Goal: Task Accomplishment & Management: Use online tool/utility

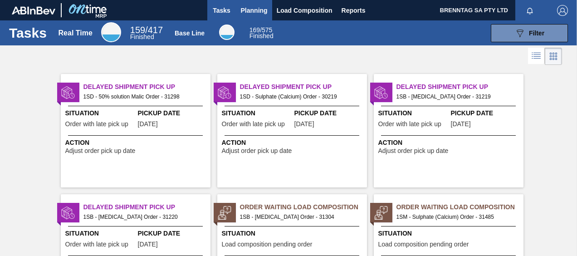
click at [257, 10] on span "Planning" at bounding box center [254, 10] width 27 height 11
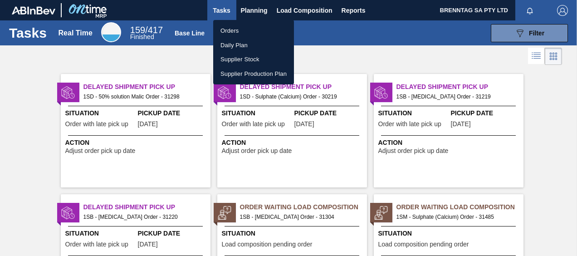
click at [230, 30] on li "Orders" at bounding box center [253, 31] width 81 height 15
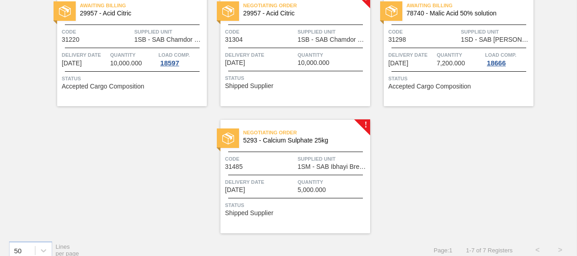
scroll to position [225, 0]
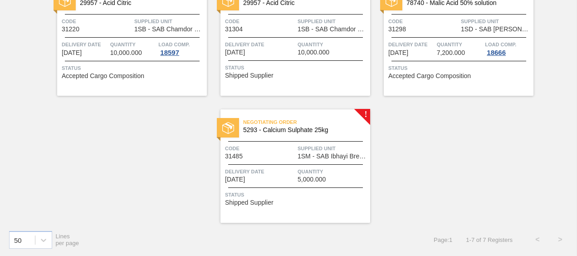
click at [288, 129] on span "5293 - Calcium Sulphate 25kg" at bounding box center [303, 129] width 120 height 7
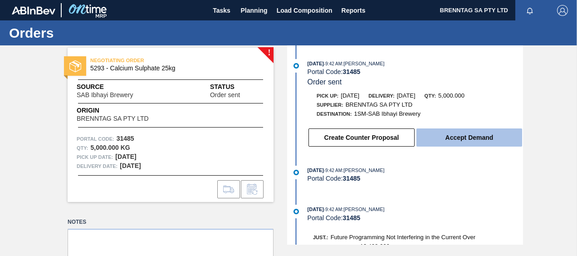
click at [447, 137] on button "Accept Demand" at bounding box center [469, 137] width 106 height 18
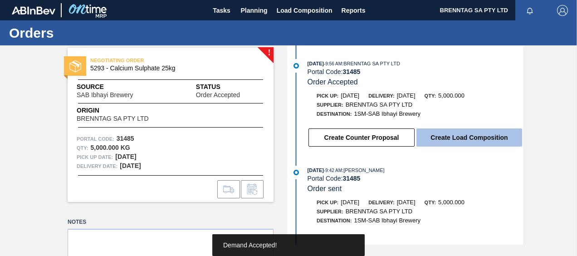
click at [461, 138] on button "Create Load Composition" at bounding box center [469, 137] width 106 height 18
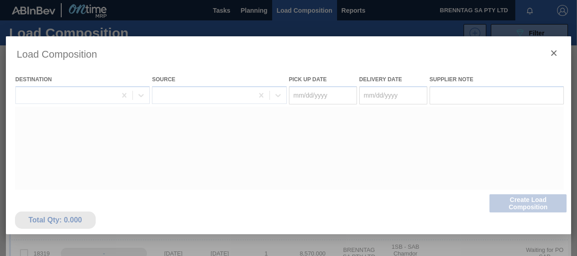
type Date "[DATE]"
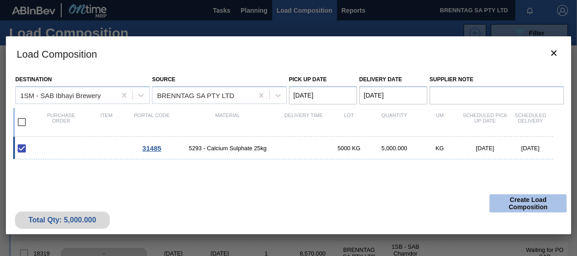
click at [523, 203] on button "Create Load Composition" at bounding box center [527, 203] width 77 height 18
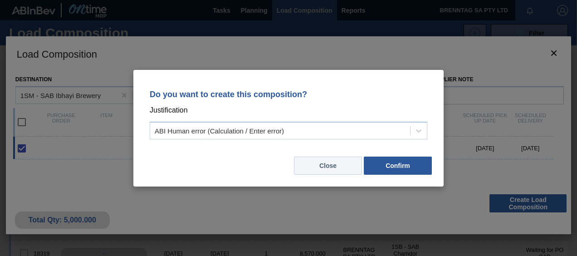
click at [335, 165] on button "Close" at bounding box center [328, 165] width 68 height 18
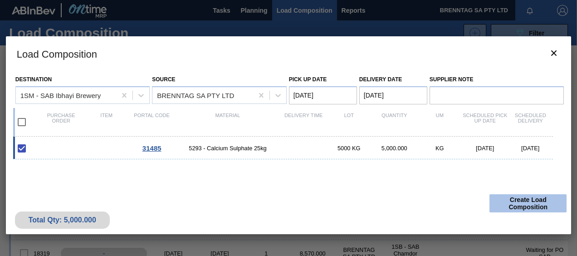
click at [524, 199] on button "Create Load Composition" at bounding box center [527, 203] width 77 height 18
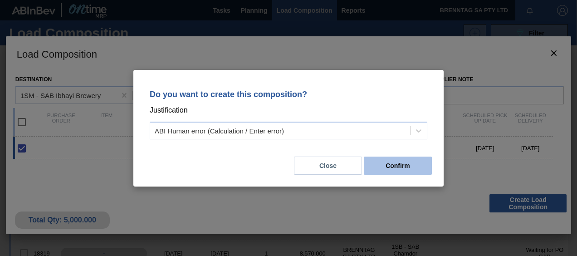
click at [399, 163] on button "Confirm" at bounding box center [398, 165] width 68 height 18
